Goal: Task Accomplishment & Management: Manage account settings

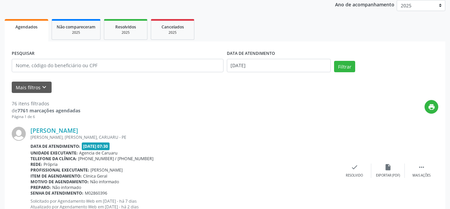
scroll to position [33, 0]
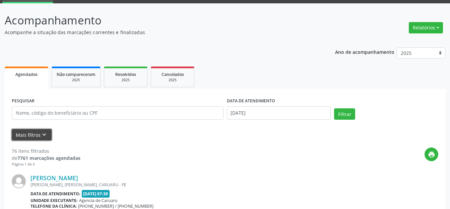
click at [46, 132] on icon "keyboard_arrow_down" at bounding box center [44, 134] width 7 height 7
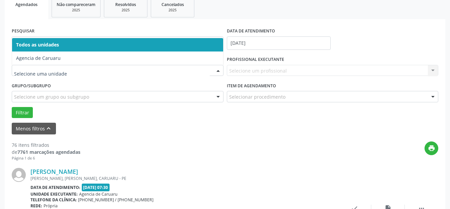
scroll to position [67, 0]
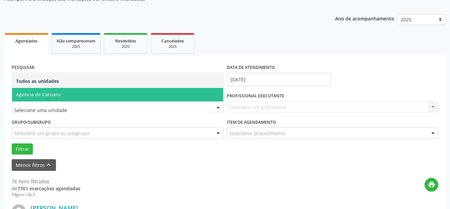
click at [79, 93] on span "Agencia de Caruaru" at bounding box center [117, 94] width 211 height 13
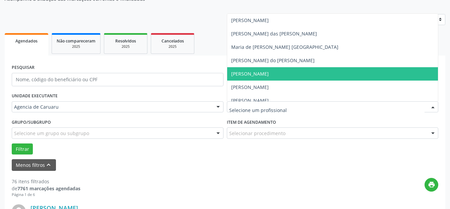
scroll to position [368, 0]
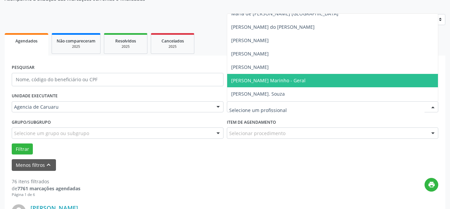
click at [252, 77] on span "[PERSON_NAME] Marinho - Geral" at bounding box center [268, 80] width 74 height 6
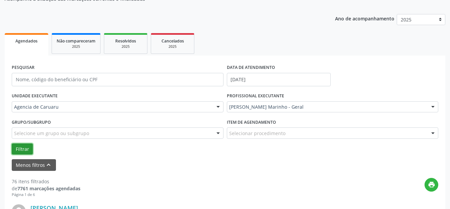
drag, startPoint x: 28, startPoint y: 149, endPoint x: 0, endPoint y: 157, distance: 29.2
click at [28, 149] on button "Filtrar" at bounding box center [22, 149] width 21 height 11
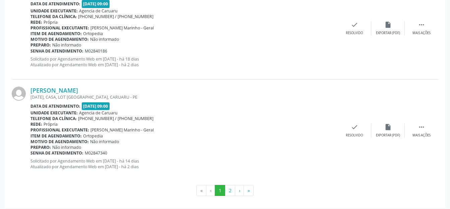
scroll to position [1618, 0]
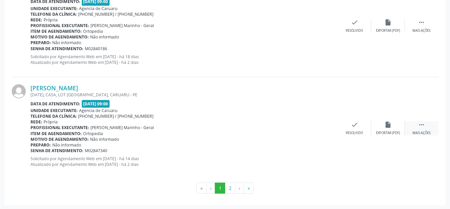
click at [419, 131] on div "Mais ações" at bounding box center [421, 133] width 18 height 5
click at [384, 131] on div "Não compareceu" at bounding box center [387, 133] width 28 height 5
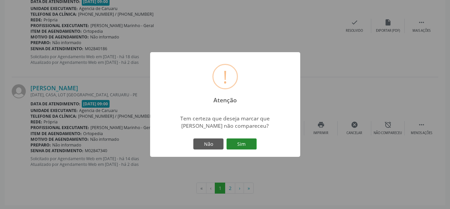
click at [246, 147] on button "Sim" at bounding box center [241, 144] width 30 height 11
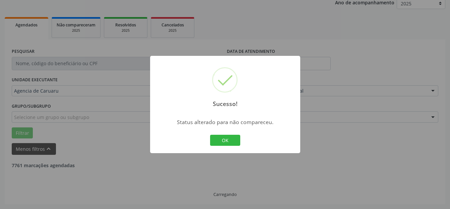
scroll to position [83, 0]
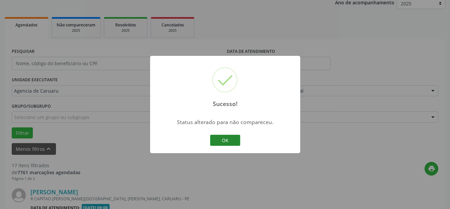
click at [232, 142] on button "OK" at bounding box center [225, 140] width 30 height 11
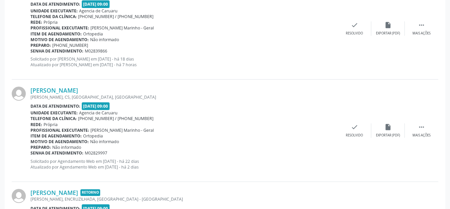
scroll to position [1217, 0]
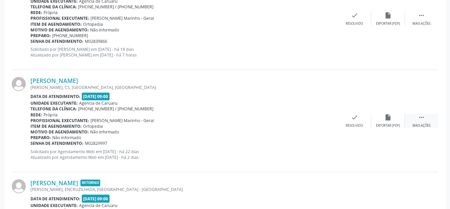
click at [419, 120] on icon "" at bounding box center [420, 117] width 7 height 7
click at [391, 120] on icon "alarm_off" at bounding box center [390, 117] width 7 height 7
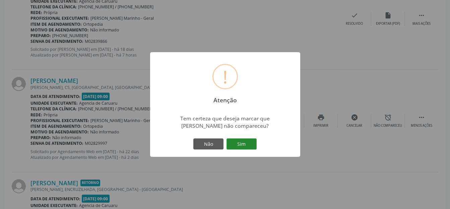
click at [250, 142] on button "Sim" at bounding box center [241, 144] width 30 height 11
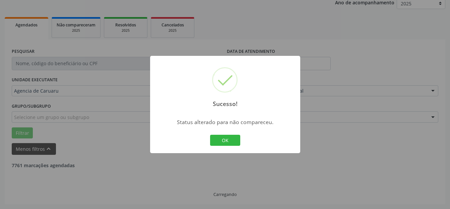
scroll to position [83, 0]
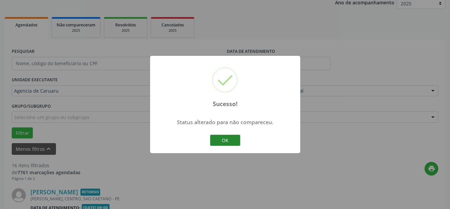
click at [234, 143] on button "OK" at bounding box center [225, 140] width 30 height 11
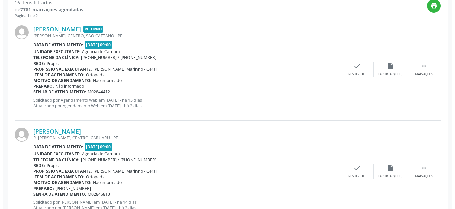
scroll to position [213, 0]
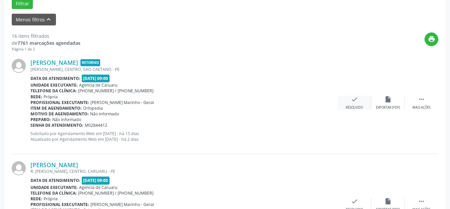
click at [346, 104] on div "check Resolvido" at bounding box center [353, 103] width 33 height 14
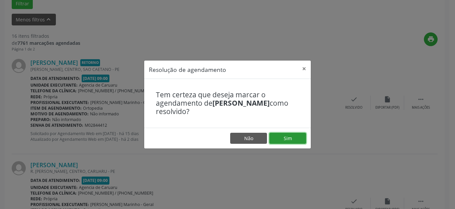
drag, startPoint x: 283, startPoint y: 139, endPoint x: 286, endPoint y: 131, distance: 8.5
click at [284, 139] on button "Sim" at bounding box center [287, 138] width 37 height 11
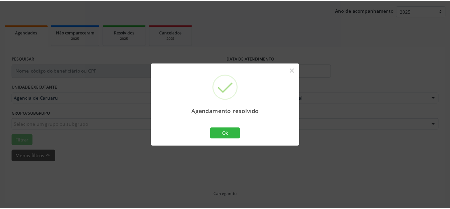
scroll to position [76, 0]
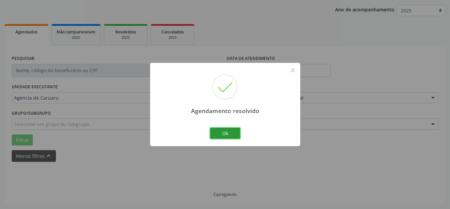
click at [223, 129] on button "Ok" at bounding box center [225, 133] width 30 height 11
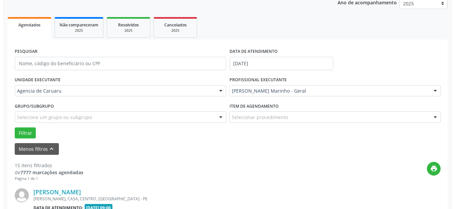
scroll to position [183, 0]
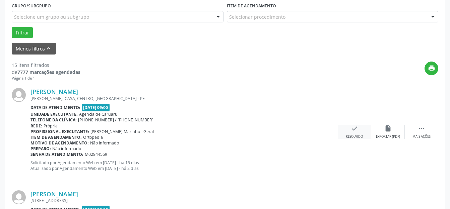
click at [347, 135] on div "Resolvido" at bounding box center [353, 137] width 17 height 5
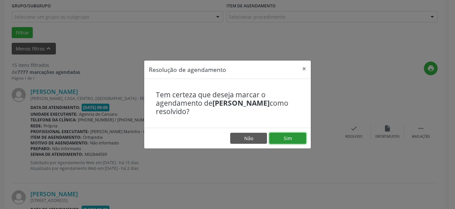
click at [293, 134] on button "Sim" at bounding box center [287, 138] width 37 height 11
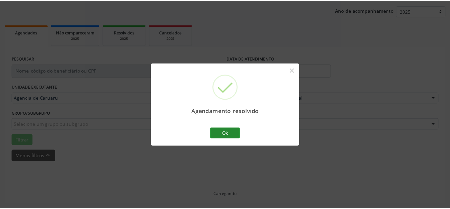
scroll to position [76, 0]
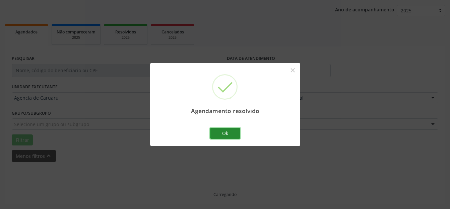
click at [226, 135] on button "Ok" at bounding box center [225, 133] width 30 height 11
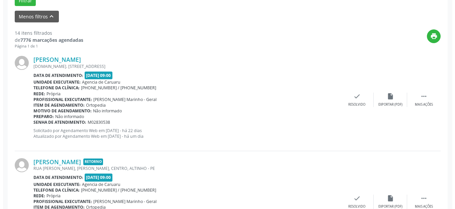
scroll to position [217, 0]
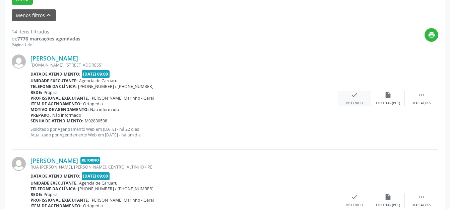
click at [357, 98] on icon "check" at bounding box center [353, 94] width 7 height 7
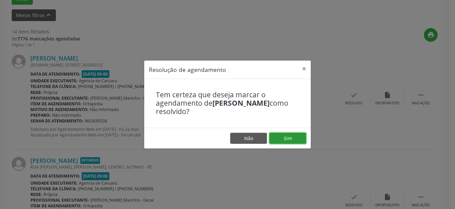
click at [292, 133] on button "Sim" at bounding box center [287, 138] width 37 height 11
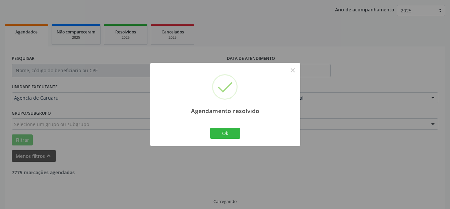
scroll to position [83, 0]
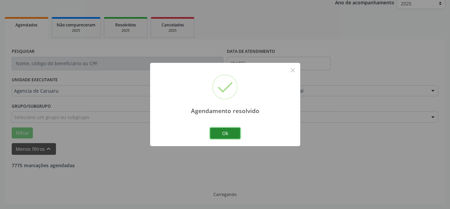
click at [237, 135] on button "Ok" at bounding box center [225, 133] width 30 height 11
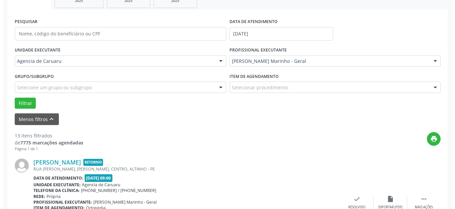
scroll to position [150, 0]
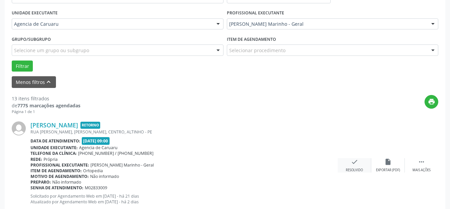
click at [351, 160] on icon "check" at bounding box center [353, 161] width 7 height 7
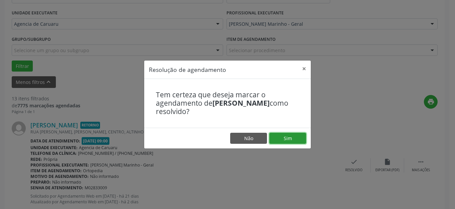
click at [292, 141] on button "Sim" at bounding box center [287, 138] width 37 height 11
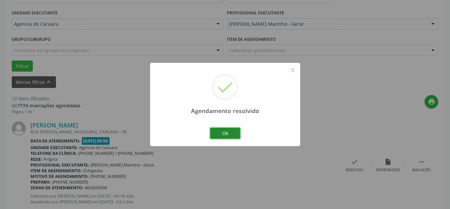
click at [217, 138] on button "Ok" at bounding box center [225, 133] width 30 height 11
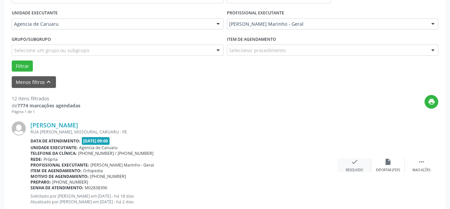
click at [364, 163] on div "check Resolvido" at bounding box center [353, 165] width 33 height 14
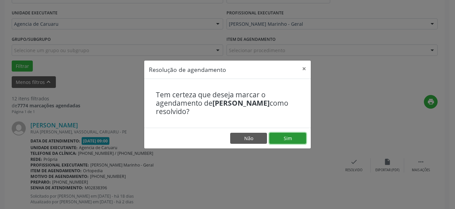
click at [297, 137] on button "Sim" at bounding box center [287, 138] width 37 height 11
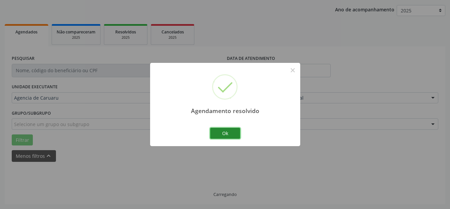
click at [227, 136] on button "Ok" at bounding box center [225, 133] width 30 height 11
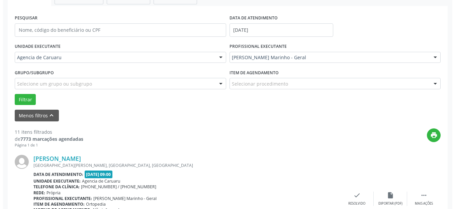
scroll to position [217, 0]
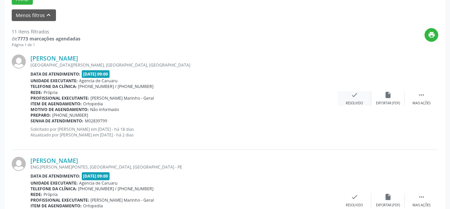
click at [362, 105] on div "Resolvido" at bounding box center [353, 103] width 17 height 5
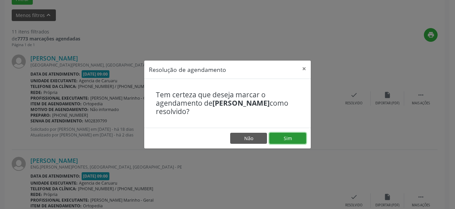
click at [276, 137] on button "Sim" at bounding box center [287, 138] width 37 height 11
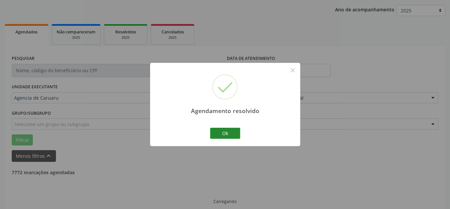
scroll to position [83, 0]
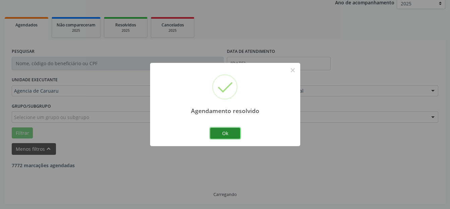
click at [235, 136] on button "Ok" at bounding box center [225, 133] width 30 height 11
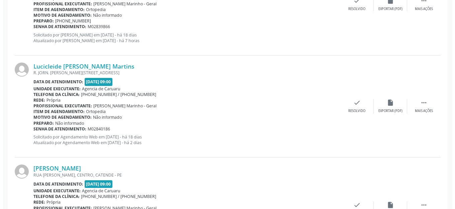
scroll to position [317, 0]
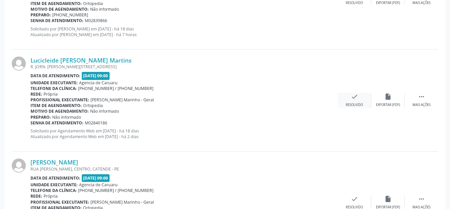
click at [365, 95] on div "check Resolvido" at bounding box center [353, 100] width 33 height 14
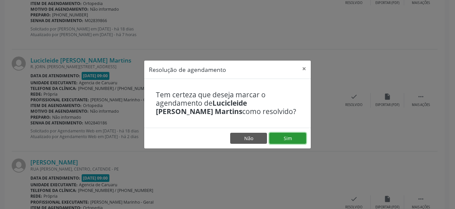
click at [279, 136] on button "Sim" at bounding box center [287, 138] width 37 height 11
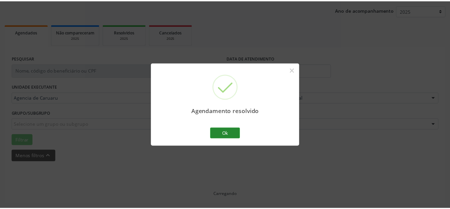
scroll to position [76, 0]
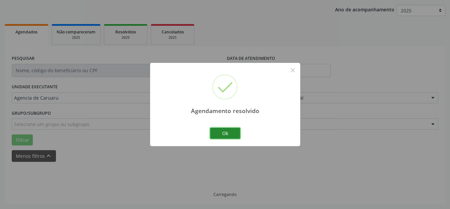
click at [225, 132] on button "Ok" at bounding box center [225, 133] width 30 height 11
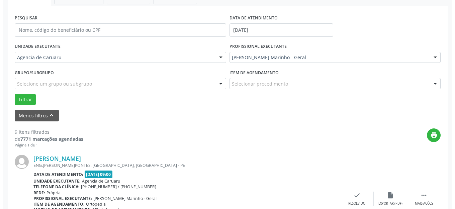
scroll to position [217, 0]
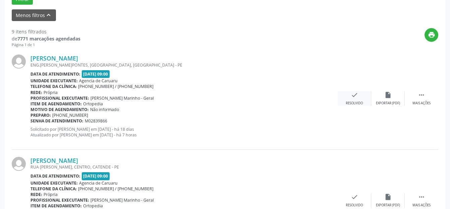
click at [351, 100] on div "check Resolvido" at bounding box center [353, 98] width 33 height 14
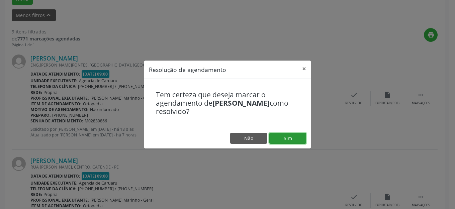
click at [286, 139] on button "Sim" at bounding box center [287, 138] width 37 height 11
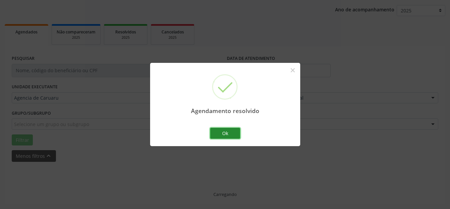
click at [232, 134] on button "Ok" at bounding box center [225, 133] width 30 height 11
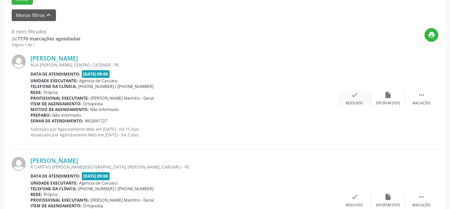
click at [364, 95] on div "check Resolvido" at bounding box center [353, 98] width 33 height 14
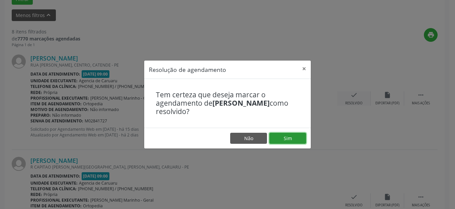
click at [299, 142] on button "Sim" at bounding box center [287, 138] width 37 height 11
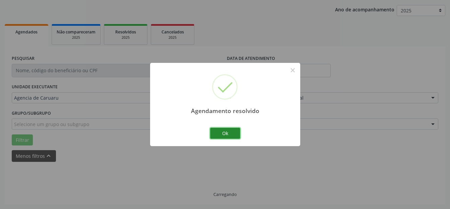
click at [236, 133] on button "Ok" at bounding box center [225, 133] width 30 height 11
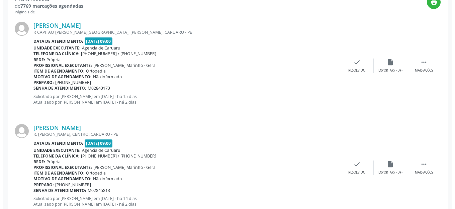
scroll to position [250, 0]
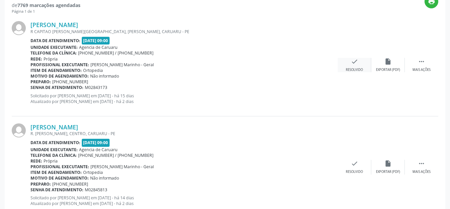
click at [352, 64] on icon "check" at bounding box center [353, 61] width 7 height 7
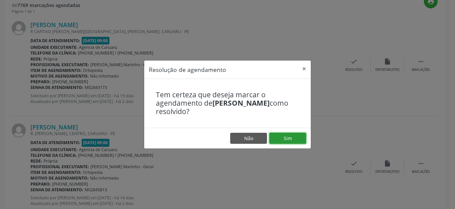
click at [277, 137] on button "Sim" at bounding box center [287, 138] width 37 height 11
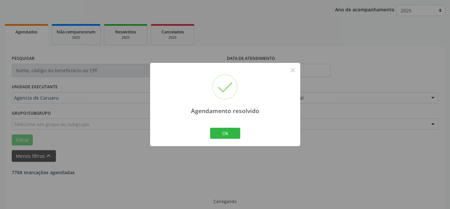
scroll to position [83, 0]
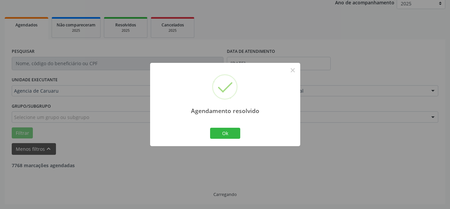
click at [241, 134] on div "Ok Cancel" at bounding box center [224, 133] width 33 height 14
click at [231, 135] on button "Ok" at bounding box center [225, 133] width 30 height 11
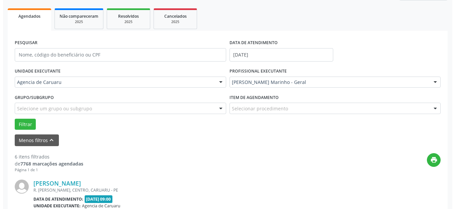
scroll to position [217, 0]
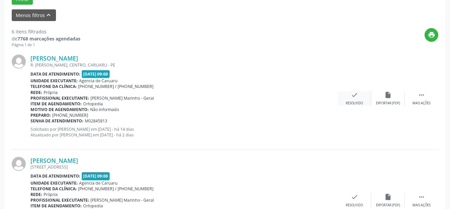
click at [361, 97] on div "check Resolvido" at bounding box center [353, 98] width 33 height 14
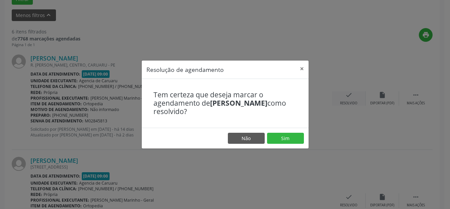
click at [283, 137] on button "Sim" at bounding box center [285, 138] width 37 height 11
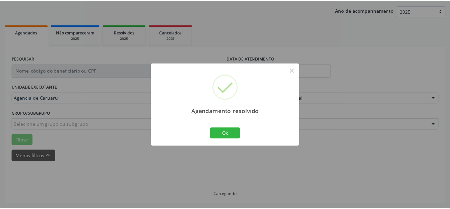
scroll to position [83, 0]
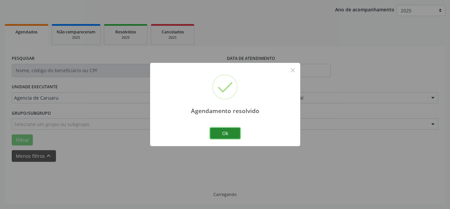
click at [231, 137] on button "Ok" at bounding box center [225, 133] width 30 height 11
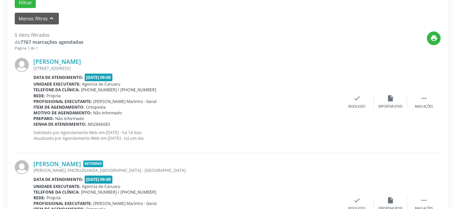
scroll to position [217, 0]
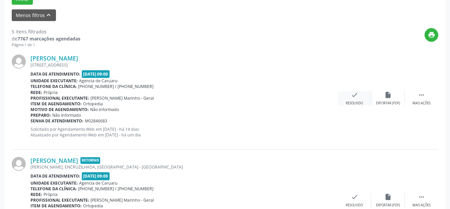
click at [358, 97] on div "check Resolvido" at bounding box center [353, 98] width 33 height 14
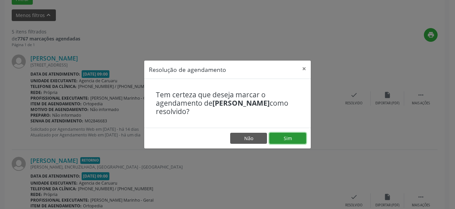
click at [281, 141] on button "Sim" at bounding box center [287, 138] width 37 height 11
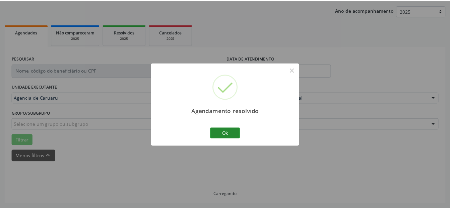
scroll to position [76, 0]
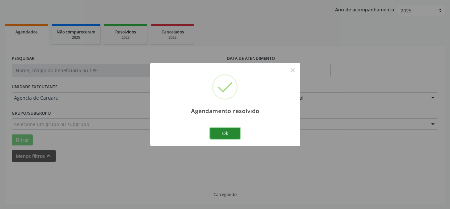
click at [228, 135] on button "Ok" at bounding box center [225, 133] width 30 height 11
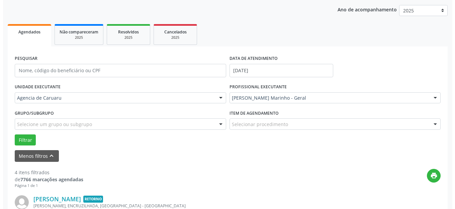
scroll to position [217, 0]
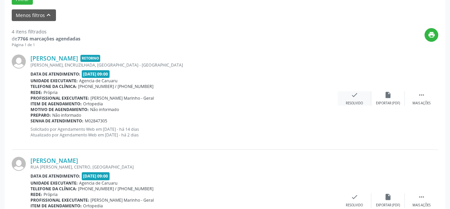
click at [366, 97] on div "check Resolvido" at bounding box center [353, 98] width 33 height 14
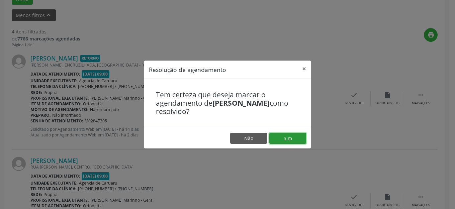
click at [279, 136] on button "Sim" at bounding box center [287, 138] width 37 height 11
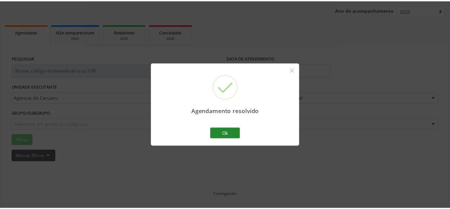
scroll to position [76, 0]
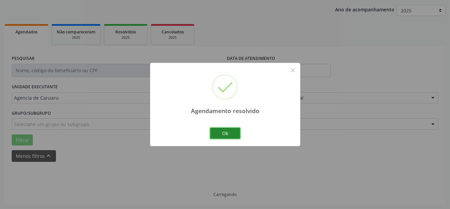
click at [235, 129] on button "Ok" at bounding box center [225, 133] width 30 height 11
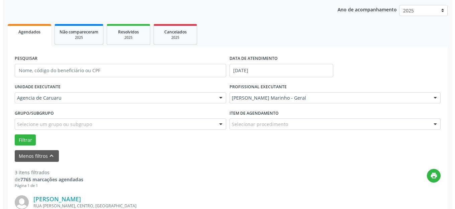
scroll to position [183, 0]
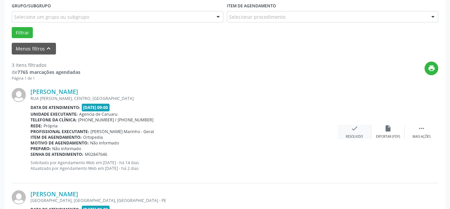
click at [354, 133] on div "check Resolvido" at bounding box center [353, 132] width 33 height 14
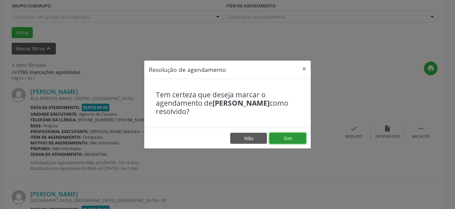
click at [278, 137] on button "Sim" at bounding box center [287, 138] width 37 height 11
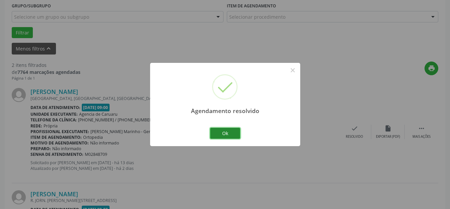
click at [238, 135] on button "Ok" at bounding box center [225, 133] width 30 height 11
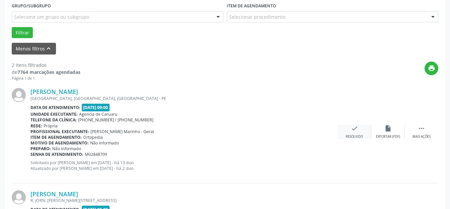
click at [352, 130] on icon "check" at bounding box center [353, 128] width 7 height 7
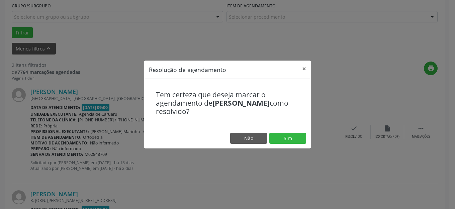
click at [289, 132] on footer "Não Sim" at bounding box center [227, 138] width 167 height 21
click at [289, 137] on button "Sim" at bounding box center [287, 138] width 37 height 11
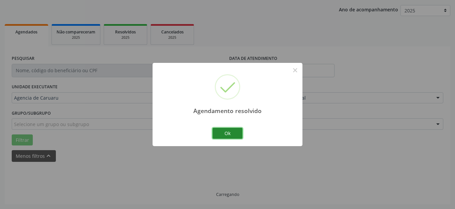
click at [225, 128] on button "Ok" at bounding box center [228, 133] width 30 height 11
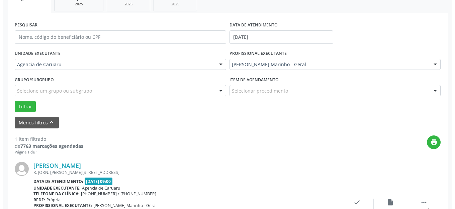
scroll to position [169, 0]
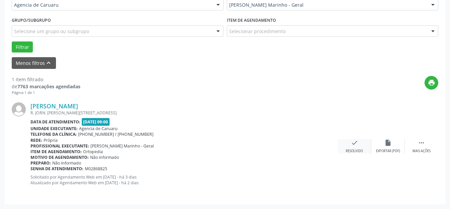
click at [355, 144] on icon "check" at bounding box center [353, 142] width 7 height 7
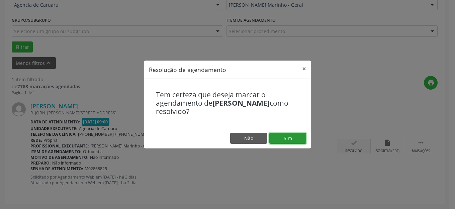
click at [286, 141] on button "Sim" at bounding box center [287, 138] width 37 height 11
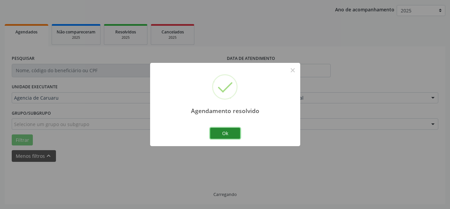
click at [233, 134] on button "Ok" at bounding box center [225, 133] width 30 height 11
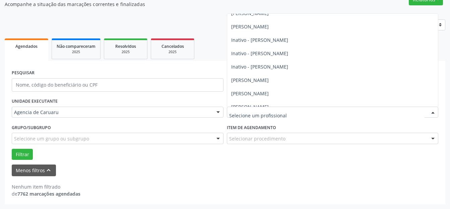
scroll to position [135, 0]
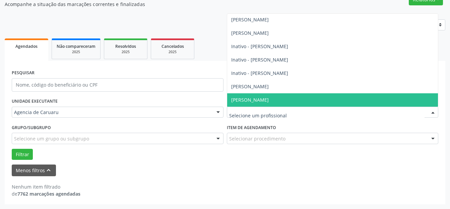
click at [260, 95] on span "[PERSON_NAME]" at bounding box center [332, 99] width 211 height 13
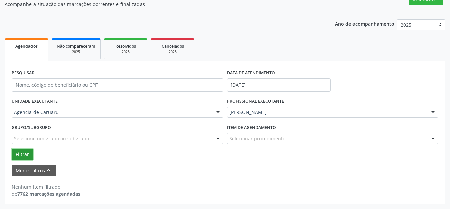
click at [19, 154] on button "Filtrar" at bounding box center [22, 154] width 21 height 11
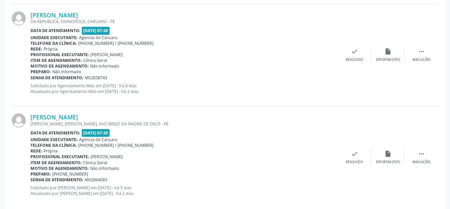
scroll to position [1618, 0]
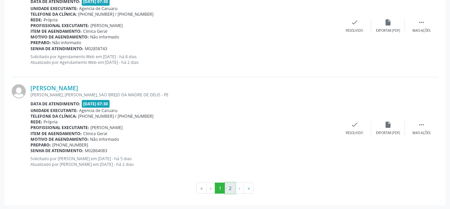
click at [227, 188] on button "2" at bounding box center [230, 188] width 10 height 11
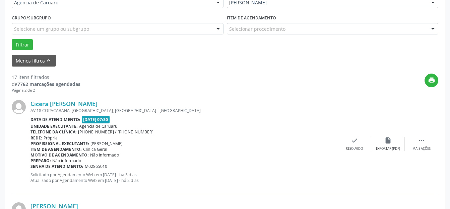
scroll to position [156, 0]
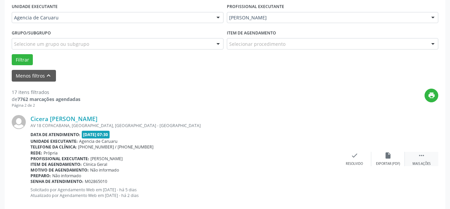
click at [413, 160] on div " Mais ações" at bounding box center [420, 159] width 33 height 14
click at [395, 160] on div "alarm_off Não compareceu" at bounding box center [387, 159] width 33 height 14
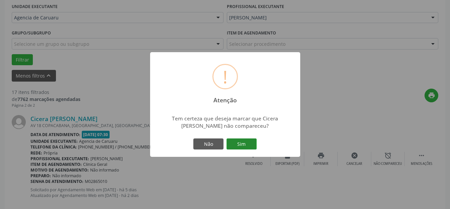
click at [238, 146] on button "Sim" at bounding box center [241, 144] width 30 height 11
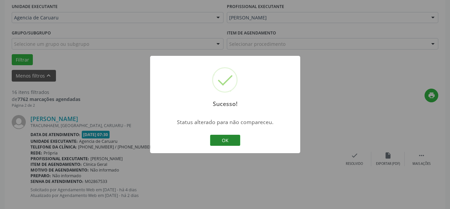
click at [231, 136] on button "OK" at bounding box center [225, 140] width 30 height 11
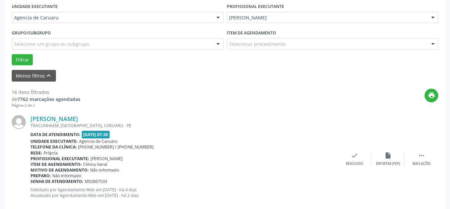
click at [359, 167] on div "[PERSON_NAME] [GEOGRAPHIC_DATA], [GEOGRAPHIC_DATA], [GEOGRAPHIC_DATA] Data de a…" at bounding box center [225, 159] width 426 height 102
click at [358, 165] on div "Resolvido" at bounding box center [353, 164] width 17 height 5
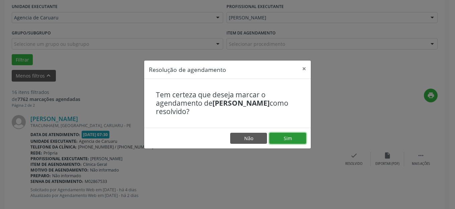
click at [280, 136] on button "Sim" at bounding box center [287, 138] width 37 height 11
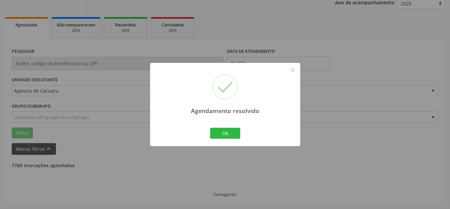
click at [244, 141] on div "Agendamento resolvido × Ok Cancel" at bounding box center [225, 104] width 150 height 83
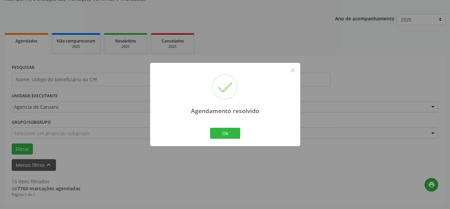
scroll to position [67, 0]
click at [223, 135] on button "Ok" at bounding box center [225, 133] width 30 height 11
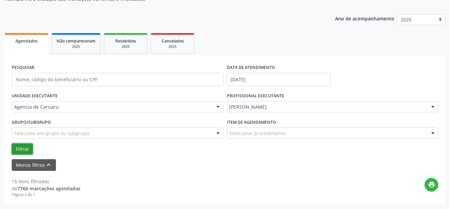
click at [22, 146] on button "Filtrar" at bounding box center [22, 149] width 21 height 11
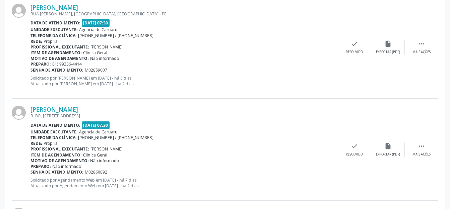
scroll to position [536, 0]
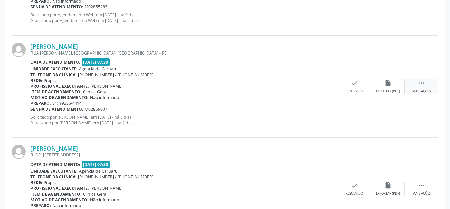
click at [427, 86] on div " Mais ações" at bounding box center [420, 86] width 33 height 14
click at [372, 85] on div "alarm_off Não compareceu" at bounding box center [387, 86] width 33 height 14
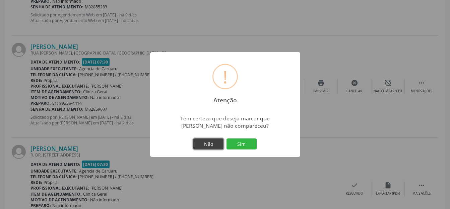
click at [214, 141] on button "Não" at bounding box center [208, 144] width 30 height 11
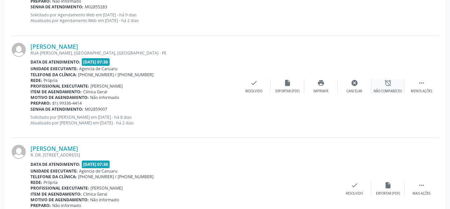
click at [391, 85] on icon "alarm_off" at bounding box center [387, 82] width 7 height 7
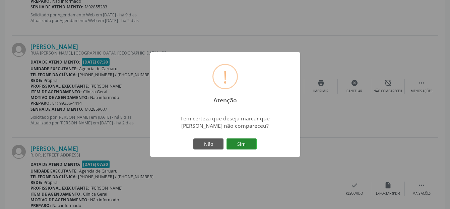
click at [245, 142] on button "Sim" at bounding box center [241, 144] width 30 height 11
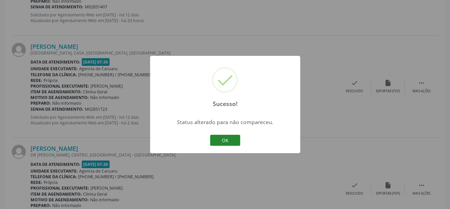
click at [228, 139] on button "OK" at bounding box center [225, 140] width 30 height 11
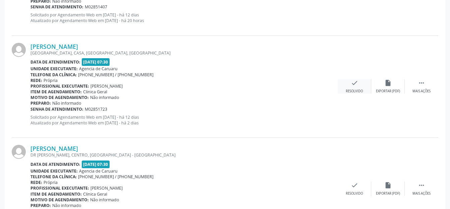
click at [349, 89] on div "Resolvido" at bounding box center [353, 91] width 17 height 5
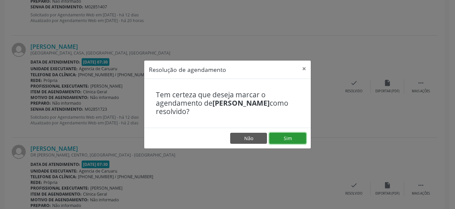
click at [291, 140] on button "Sim" at bounding box center [287, 138] width 37 height 11
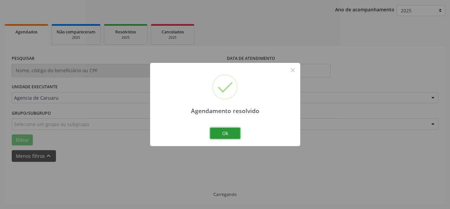
click at [217, 133] on button "Ok" at bounding box center [225, 133] width 30 height 11
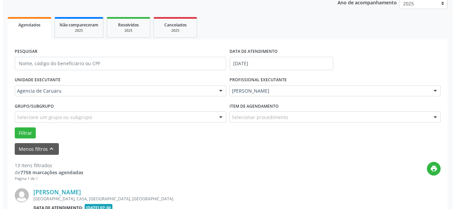
scroll to position [150, 0]
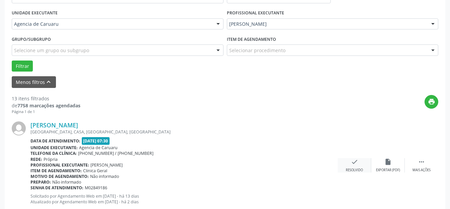
click at [358, 163] on div "check Resolvido" at bounding box center [353, 165] width 33 height 14
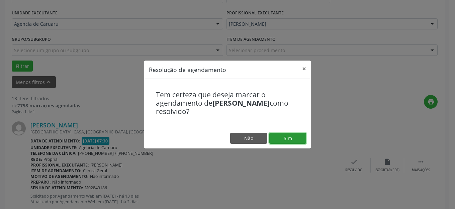
click at [291, 136] on button "Sim" at bounding box center [287, 138] width 37 height 11
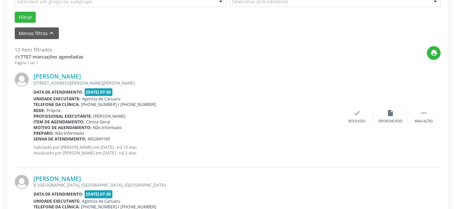
scroll to position [217, 0]
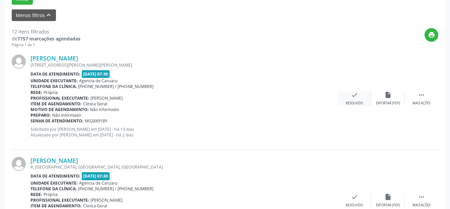
click at [350, 99] on div "check Resolvido" at bounding box center [353, 98] width 33 height 14
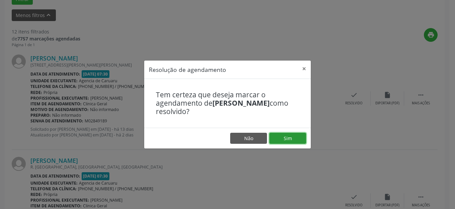
click at [284, 137] on button "Sim" at bounding box center [287, 138] width 37 height 11
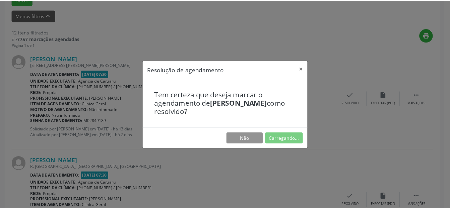
scroll to position [76, 0]
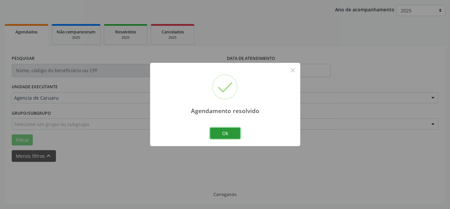
click at [236, 135] on button "Ok" at bounding box center [225, 133] width 30 height 11
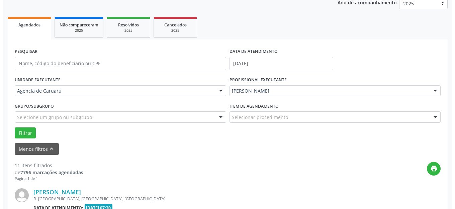
scroll to position [150, 0]
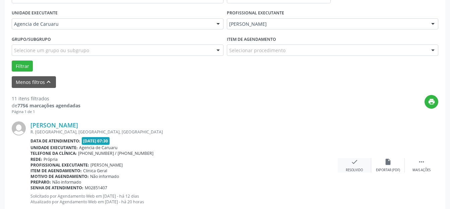
click at [353, 158] on icon "check" at bounding box center [353, 161] width 7 height 7
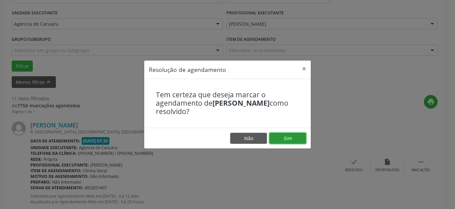
click at [296, 140] on button "Sim" at bounding box center [287, 138] width 37 height 11
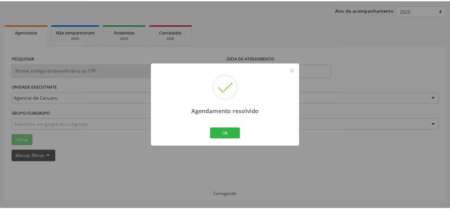
scroll to position [76, 0]
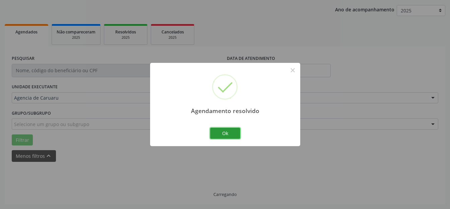
click at [229, 139] on button "Ok" at bounding box center [225, 133] width 30 height 11
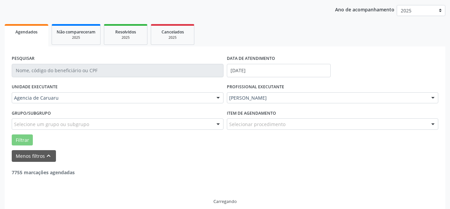
click at [227, 135] on div "Filtrar" at bounding box center [224, 140] width 429 height 11
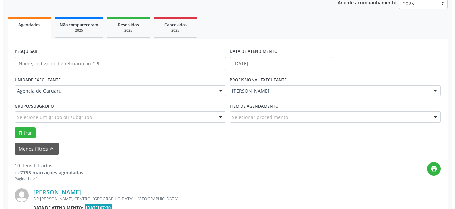
scroll to position [150, 0]
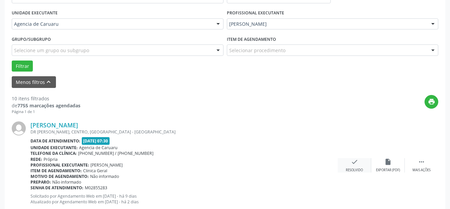
click at [361, 168] on div "Resolvido" at bounding box center [353, 170] width 17 height 5
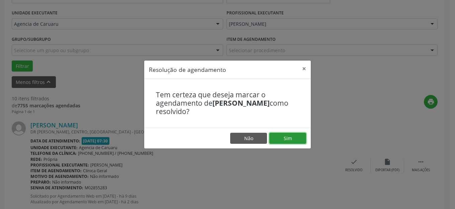
click at [286, 139] on button "Sim" at bounding box center [287, 138] width 37 height 11
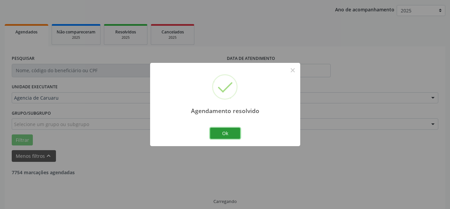
scroll to position [83, 0]
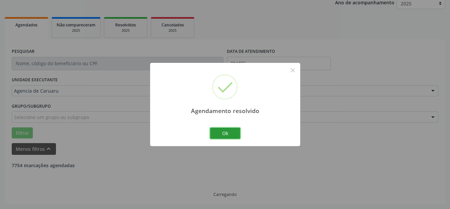
click at [218, 129] on button "Ok" at bounding box center [225, 133] width 30 height 11
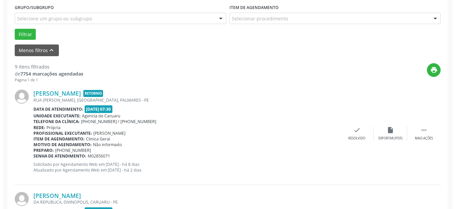
scroll to position [183, 0]
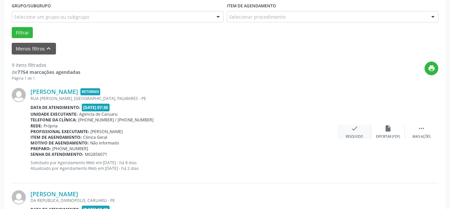
click at [356, 129] on icon "check" at bounding box center [353, 128] width 7 height 7
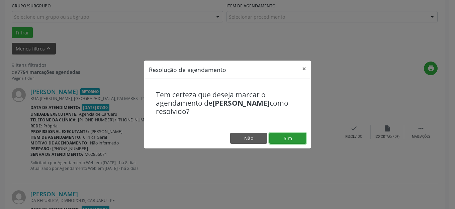
click at [285, 137] on button "Sim" at bounding box center [287, 138] width 37 height 11
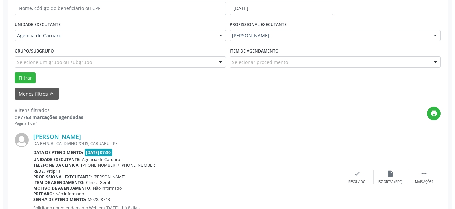
scroll to position [150, 0]
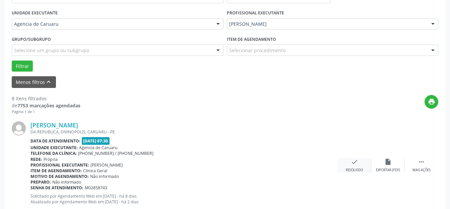
click at [347, 159] on div "check Resolvido" at bounding box center [353, 165] width 33 height 14
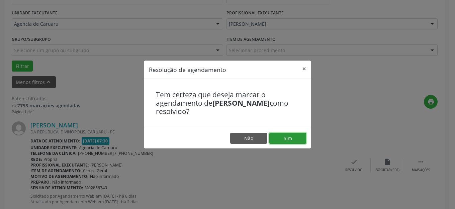
click at [296, 140] on button "Sim" at bounding box center [287, 138] width 37 height 11
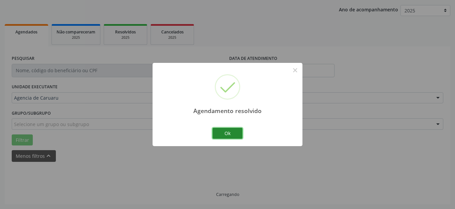
click at [231, 137] on button "Ok" at bounding box center [228, 133] width 30 height 11
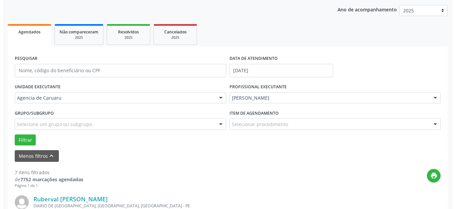
scroll to position [183, 0]
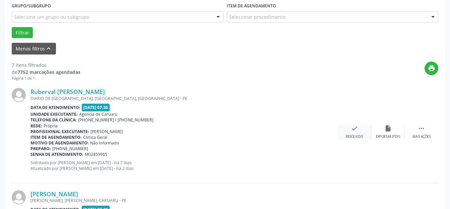
click at [353, 126] on icon "check" at bounding box center [353, 128] width 7 height 7
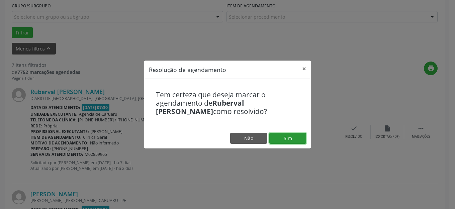
click at [301, 134] on button "Sim" at bounding box center [287, 138] width 37 height 11
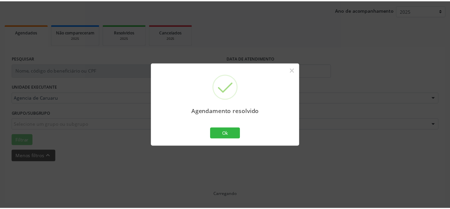
scroll to position [76, 0]
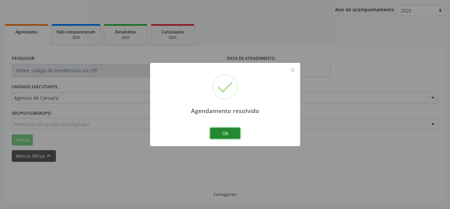
click at [225, 128] on button "Ok" at bounding box center [225, 133] width 30 height 11
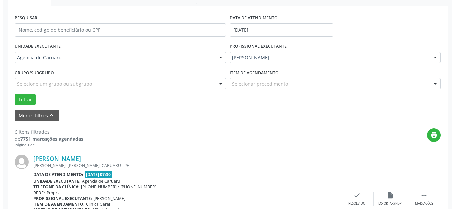
scroll to position [217, 0]
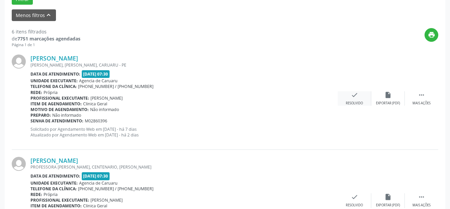
click at [343, 93] on div "check Resolvido" at bounding box center [353, 98] width 33 height 14
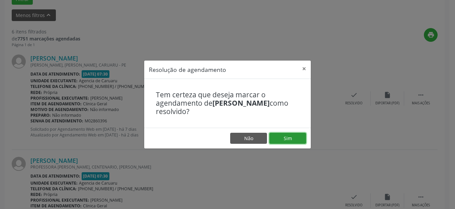
click at [280, 138] on button "Sim" at bounding box center [287, 138] width 37 height 11
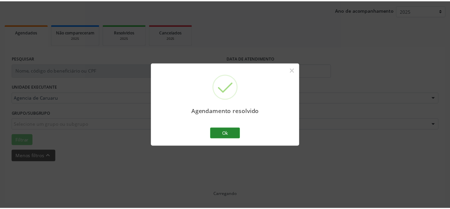
scroll to position [76, 0]
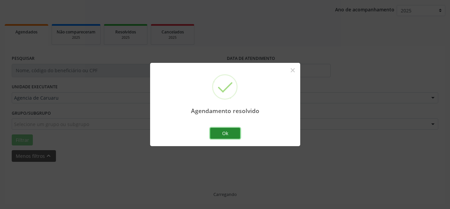
click at [232, 133] on button "Ok" at bounding box center [225, 133] width 30 height 11
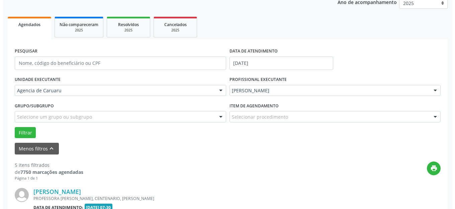
scroll to position [183, 0]
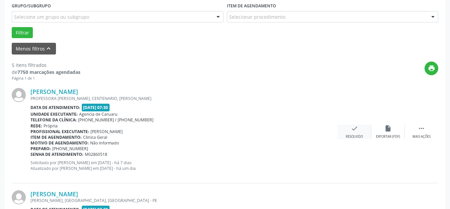
click at [350, 133] on div "check Resolvido" at bounding box center [353, 132] width 33 height 14
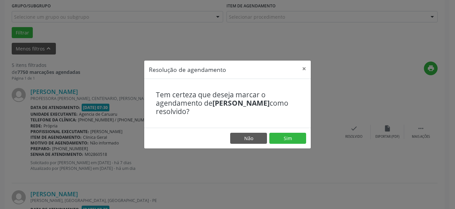
click at [291, 127] on div "Tem certeza que deseja marcar o agendamento de [PERSON_NAME] como resolvido?" at bounding box center [227, 103] width 167 height 49
click at [289, 139] on button "Sim" at bounding box center [287, 138] width 37 height 11
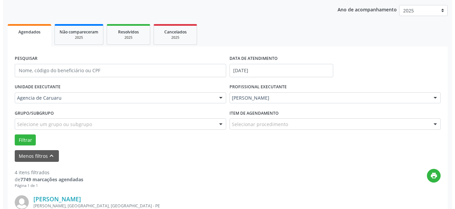
scroll to position [143, 0]
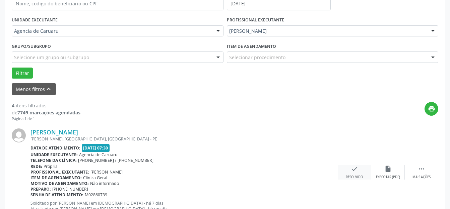
click at [353, 171] on icon "check" at bounding box center [353, 168] width 7 height 7
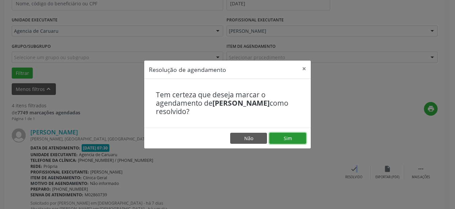
click at [299, 143] on button "Sim" at bounding box center [287, 138] width 37 height 11
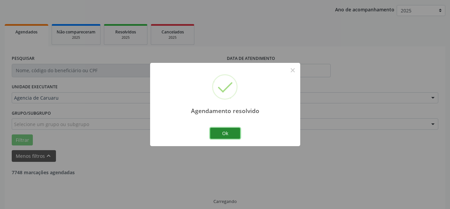
click at [232, 133] on button "Ok" at bounding box center [225, 133] width 30 height 11
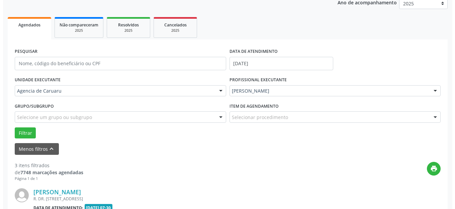
scroll to position [183, 0]
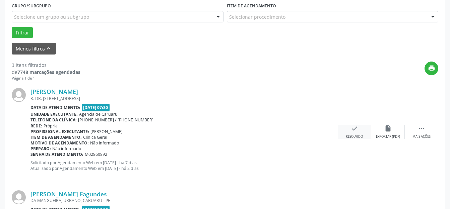
click at [352, 138] on div "Resolvido" at bounding box center [353, 137] width 17 height 5
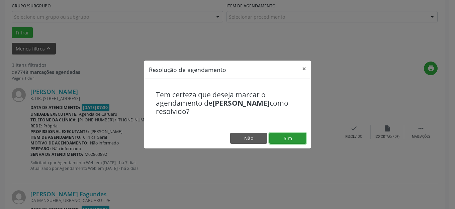
click at [280, 138] on button "Sim" at bounding box center [287, 138] width 37 height 11
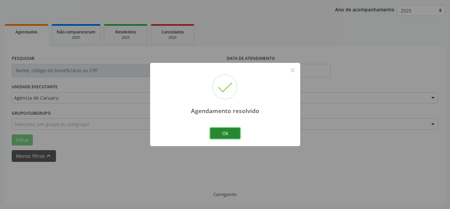
click at [233, 136] on button "Ok" at bounding box center [225, 133] width 30 height 11
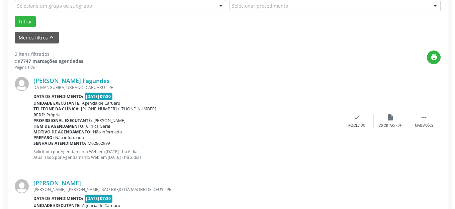
scroll to position [217, 0]
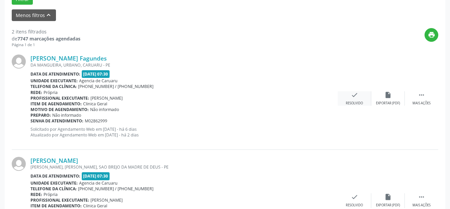
click at [366, 97] on div "check Resolvido" at bounding box center [353, 98] width 33 height 14
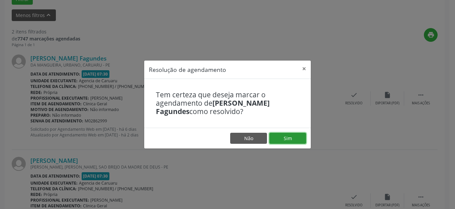
click at [273, 136] on button "Sim" at bounding box center [287, 138] width 37 height 11
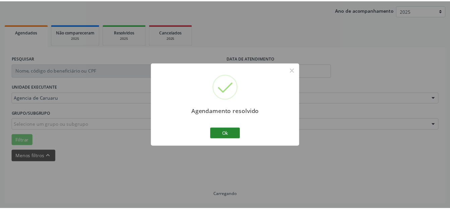
scroll to position [76, 0]
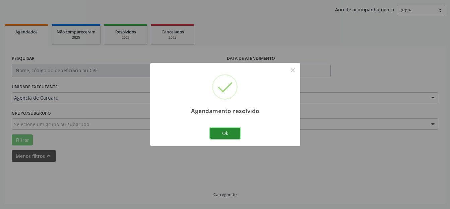
click at [230, 133] on button "Ok" at bounding box center [225, 133] width 30 height 11
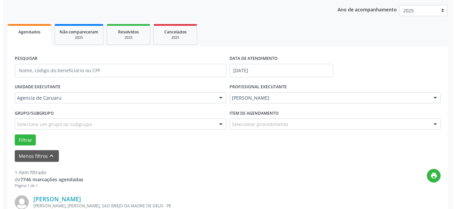
scroll to position [143, 0]
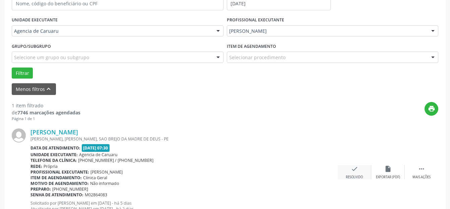
click at [346, 171] on div "check Resolvido" at bounding box center [353, 172] width 33 height 14
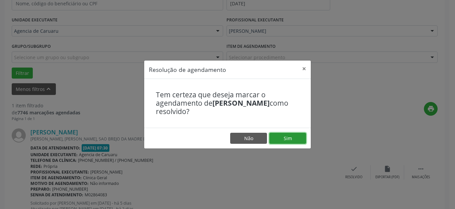
click at [296, 142] on button "Sim" at bounding box center [287, 138] width 37 height 11
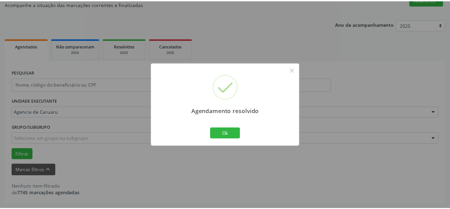
scroll to position [62, 0]
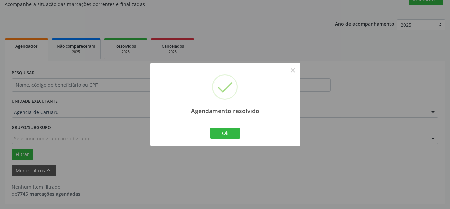
click at [232, 133] on button "Ok" at bounding box center [225, 133] width 30 height 11
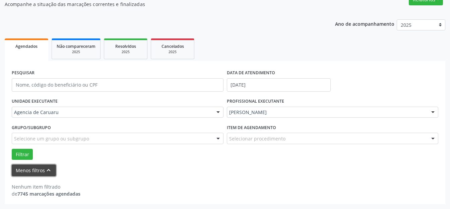
click at [35, 169] on button "Menos filtros keyboard_arrow_up" at bounding box center [34, 171] width 44 height 12
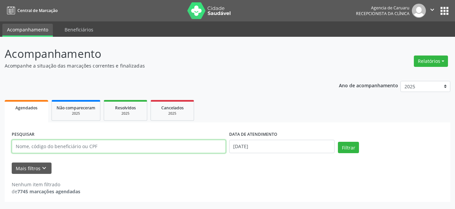
click at [97, 145] on input "text" at bounding box center [119, 146] width 214 height 13
paste input "[PERSON_NAME]"
type input "[PERSON_NAME]"
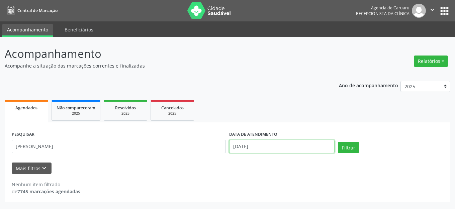
drag, startPoint x: 257, startPoint y: 146, endPoint x: 297, endPoint y: 153, distance: 40.0
click at [258, 146] on input "[DATE]" at bounding box center [281, 146] width 105 height 13
click at [297, 153] on input "text" at bounding box center [281, 146] width 105 height 13
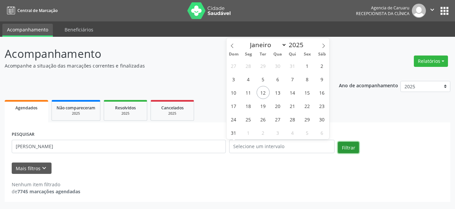
click at [348, 148] on button "Filtrar" at bounding box center [348, 147] width 21 height 11
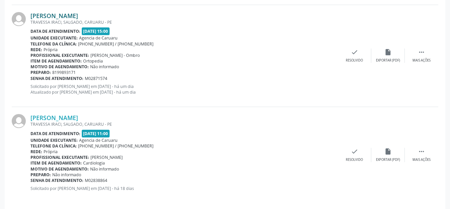
scroll to position [304, 0]
